Goal: Information Seeking & Learning: Find specific fact

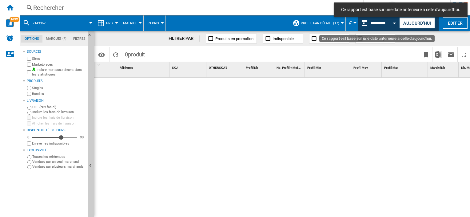
click at [395, 22] on div "Open calendar" at bounding box center [394, 23] width 3 height 2
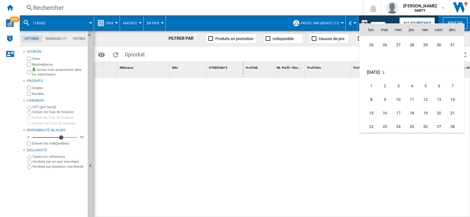
scroll to position [2856, 0]
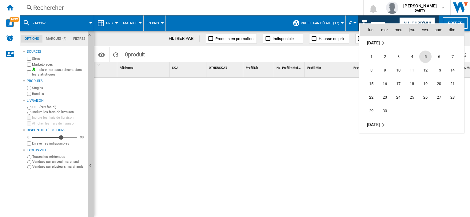
click at [425, 58] on span "5" at bounding box center [426, 56] width 12 height 12
type input "**********"
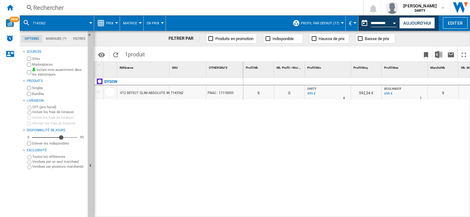
click at [85, 6] on div "Rechercher" at bounding box center [190, 7] width 314 height 9
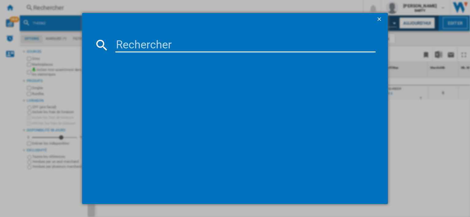
click at [244, 44] on input at bounding box center [245, 45] width 260 height 15
type input "7974558"
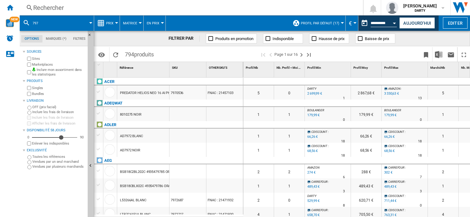
click at [50, 9] on div "Rechercher" at bounding box center [190, 7] width 314 height 9
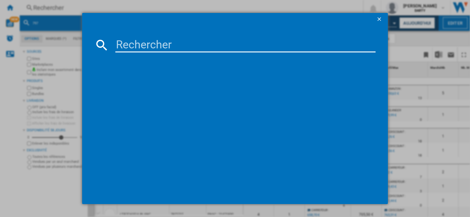
type input "QNED EVO 65QNED87"
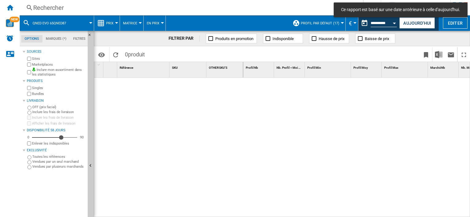
click at [65, 9] on div "Rechercher" at bounding box center [190, 7] width 314 height 9
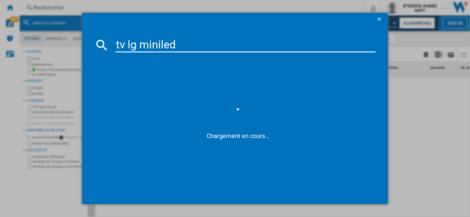
type input "tv lg miniled QNED EVO 65QNED87"
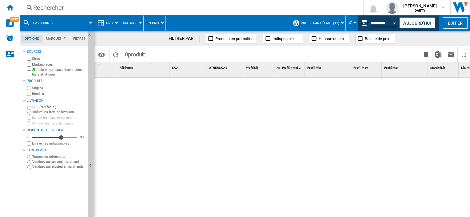
click at [341, 22] on div at bounding box center [342, 23] width 3 height 2
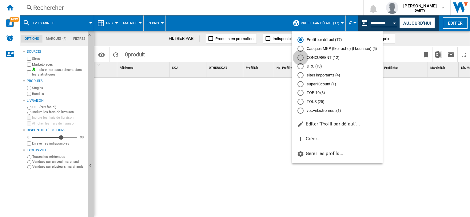
click at [301, 59] on div "CONCURRENT (12)" at bounding box center [301, 57] width 6 height 6
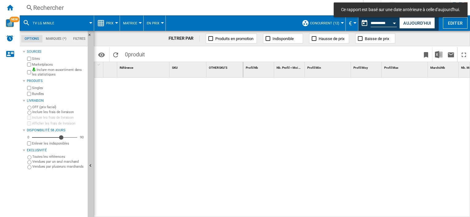
click at [341, 22] on div at bounding box center [342, 23] width 3 height 2
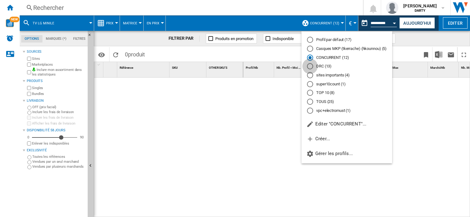
click at [310, 67] on div "DRC (13)" at bounding box center [310, 66] width 6 height 6
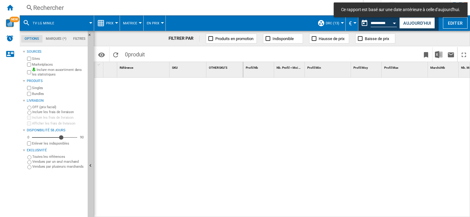
click at [341, 22] on button "DRC (13)" at bounding box center [334, 22] width 17 height 15
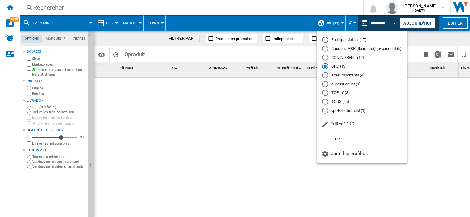
click at [28, 64] on md-backdrop at bounding box center [235, 108] width 470 height 217
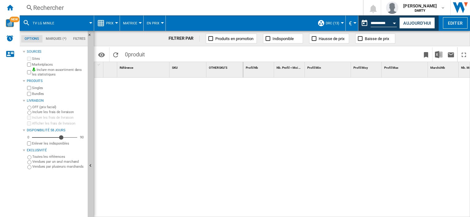
click at [52, 6] on div "Rechercher" at bounding box center [190, 7] width 314 height 9
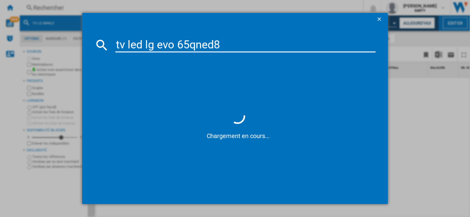
type input "tv led lg evo 65qned87"
